Goal: Task Accomplishment & Management: Use online tool/utility

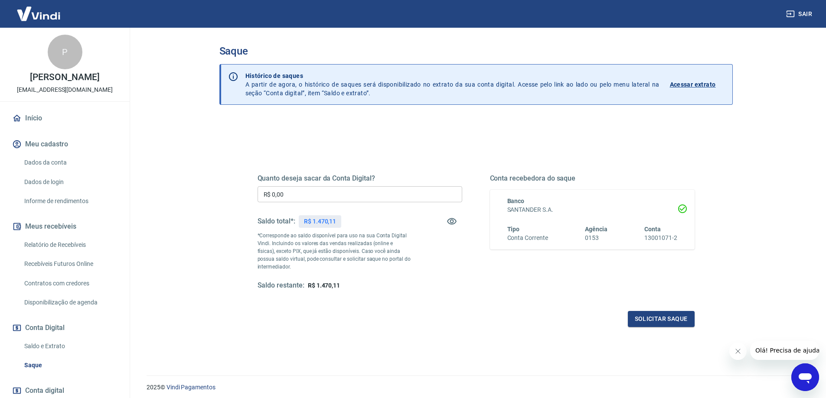
click at [290, 196] on input "R$ 0,00" at bounding box center [360, 194] width 205 height 16
type input "R$ 1.200,00"
click at [662, 317] on button "Solicitar saque" at bounding box center [661, 319] width 67 height 16
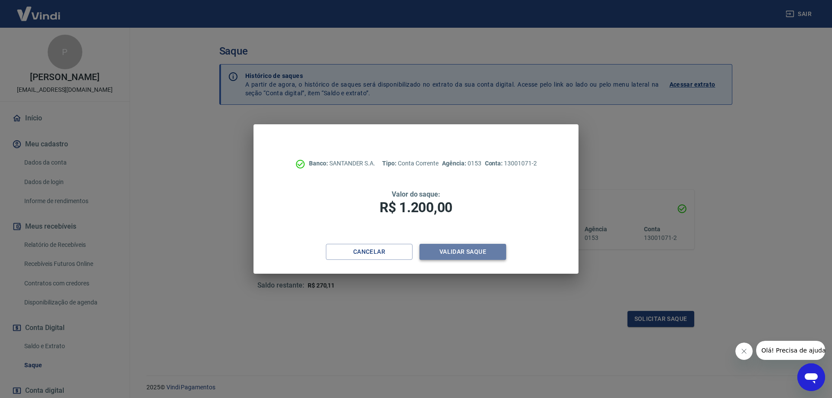
click at [447, 254] on button "Validar saque" at bounding box center [463, 252] width 87 height 16
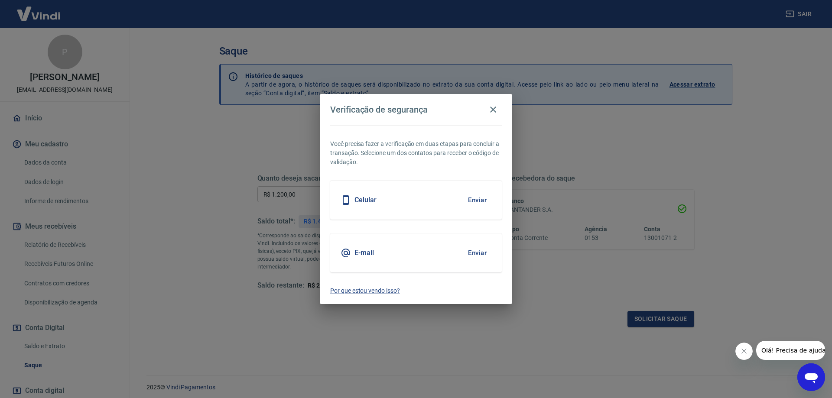
click at [479, 202] on button "Enviar" at bounding box center [477, 200] width 28 height 18
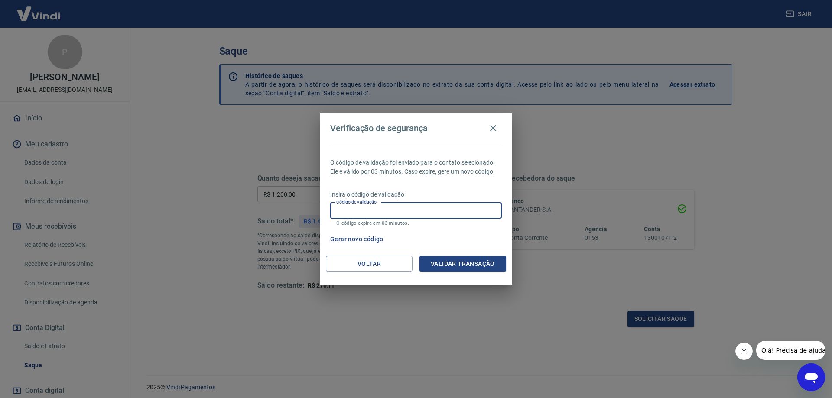
click at [398, 211] on input "Código de validação" at bounding box center [416, 211] width 172 height 16
type input "916021"
click at [466, 260] on button "Validar transação" at bounding box center [463, 264] width 87 height 16
